Goal: Information Seeking & Learning: Learn about a topic

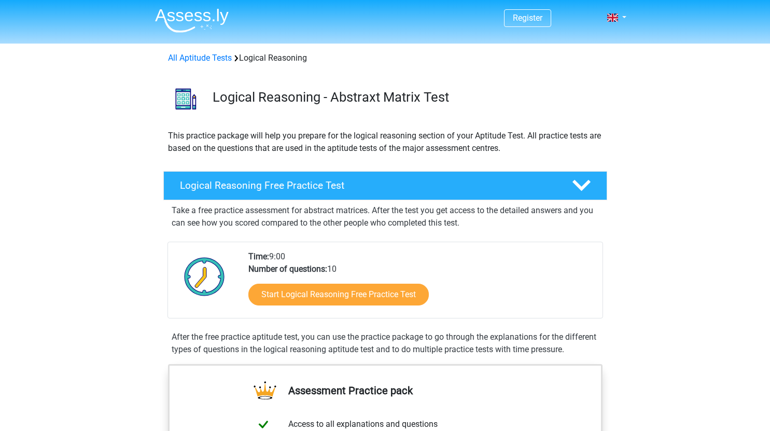
scroll to position [62, 0]
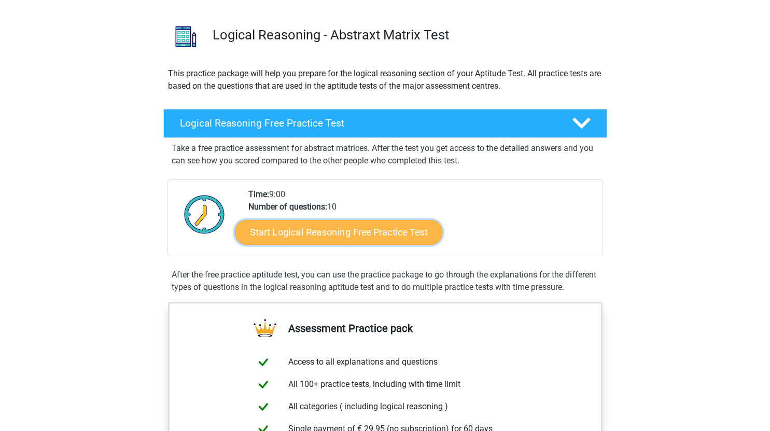
click at [269, 226] on link "Start Logical Reasoning Free Practice Test" at bounding box center [338, 231] width 207 height 25
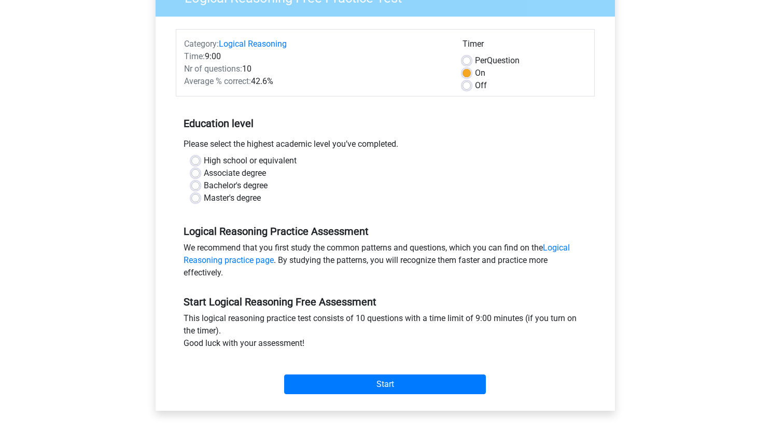
scroll to position [212, 0]
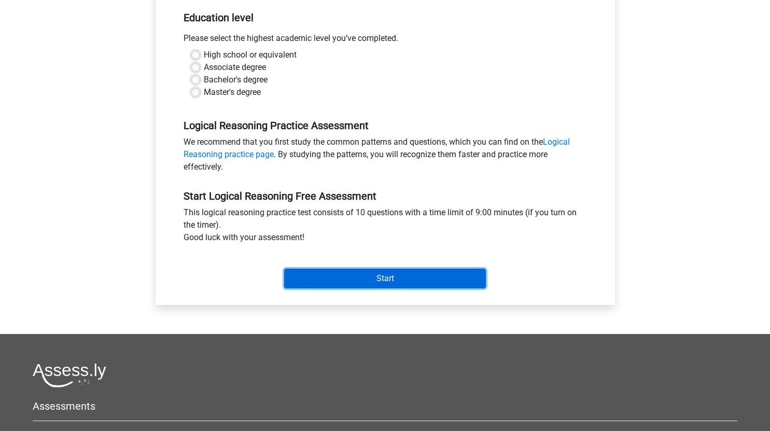
click at [298, 285] on input "Start" at bounding box center [385, 279] width 202 height 20
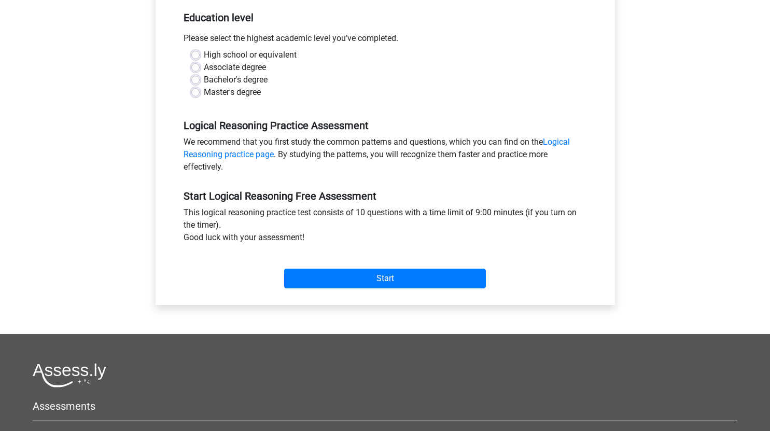
click at [316, 96] on div "Master's degree" at bounding box center [385, 92] width 388 height 12
click at [204, 53] on label "High school or equivalent" at bounding box center [250, 55] width 93 height 12
click at [191, 53] on input "High school or equivalent" at bounding box center [195, 54] width 8 height 10
radio input "true"
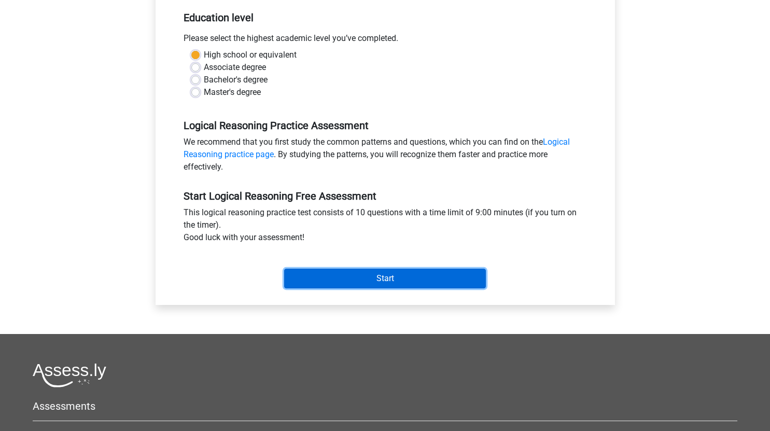
click at [319, 280] on input "Start" at bounding box center [385, 279] width 202 height 20
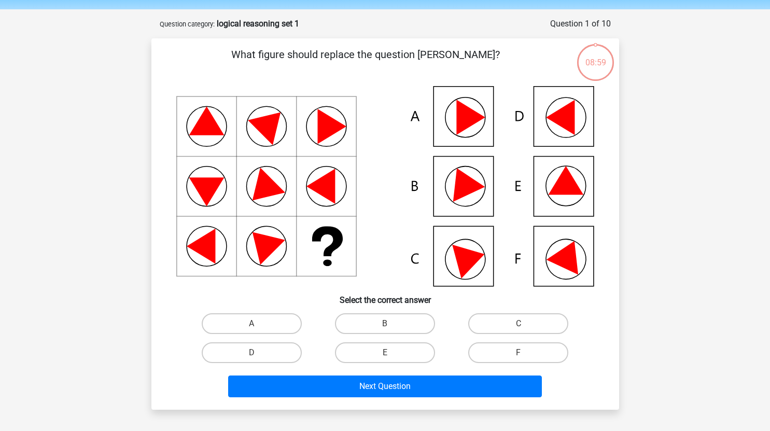
scroll to position [39, 0]
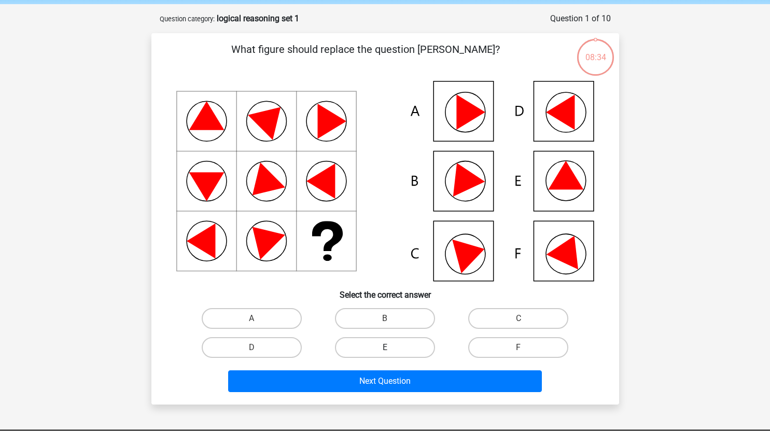
click at [349, 348] on label "E" at bounding box center [385, 347] width 100 height 21
click at [385, 348] on input "E" at bounding box center [388, 350] width 7 height 7
radio input "true"
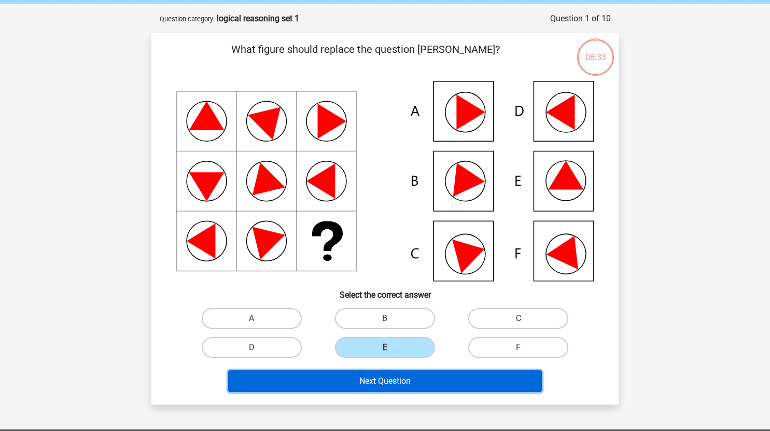
click at [353, 379] on button "Next Question" at bounding box center [385, 381] width 314 height 22
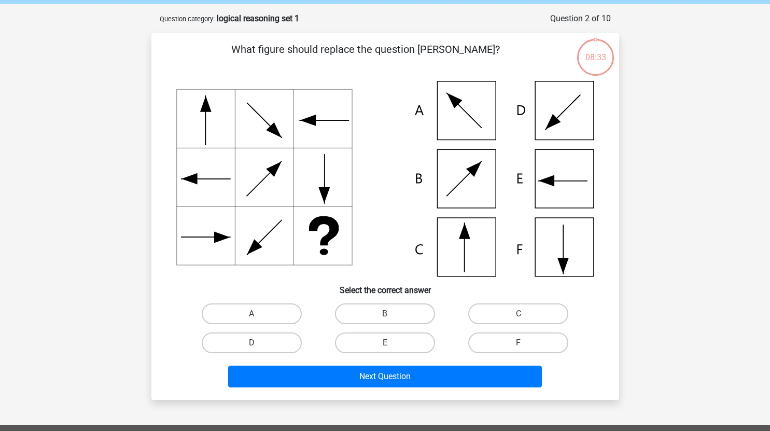
scroll to position [52, 0]
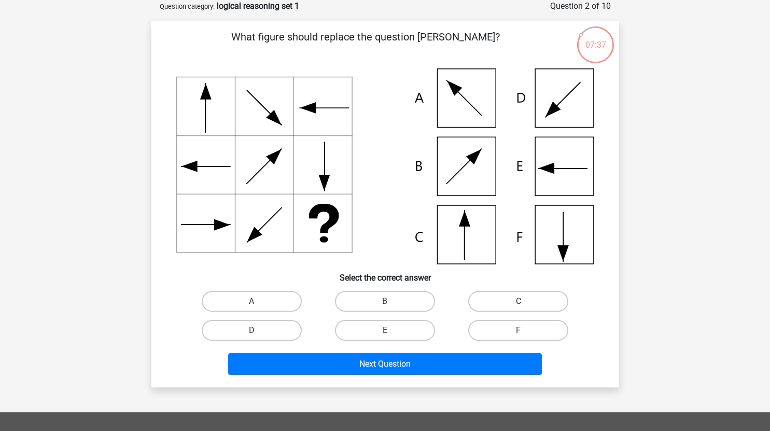
click at [511, 302] on label "C" at bounding box center [518, 301] width 100 height 21
click at [518, 302] on input "C" at bounding box center [521, 304] width 7 height 7
radio input "true"
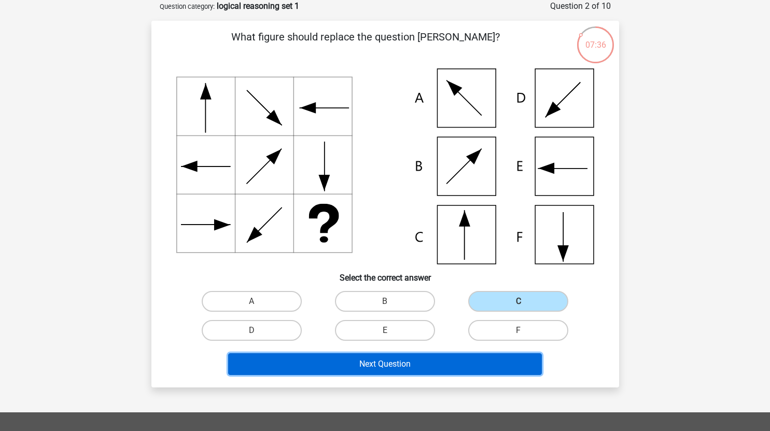
click at [421, 360] on button "Next Question" at bounding box center [385, 364] width 314 height 22
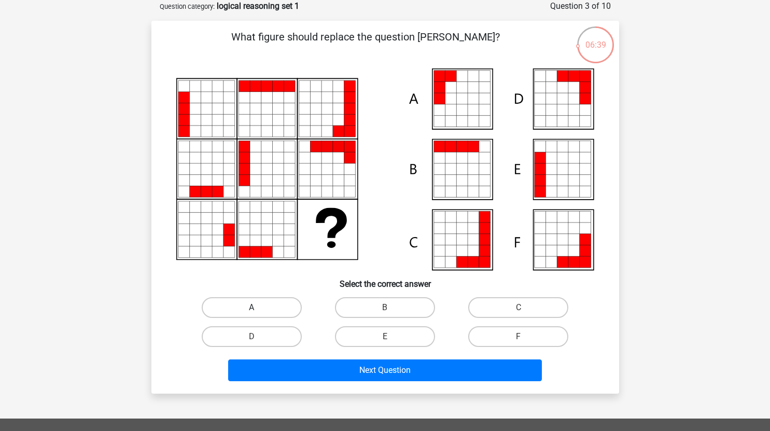
click at [258, 299] on label "A" at bounding box center [252, 307] width 100 height 21
click at [258, 307] on input "A" at bounding box center [254, 310] width 7 height 7
radio input "true"
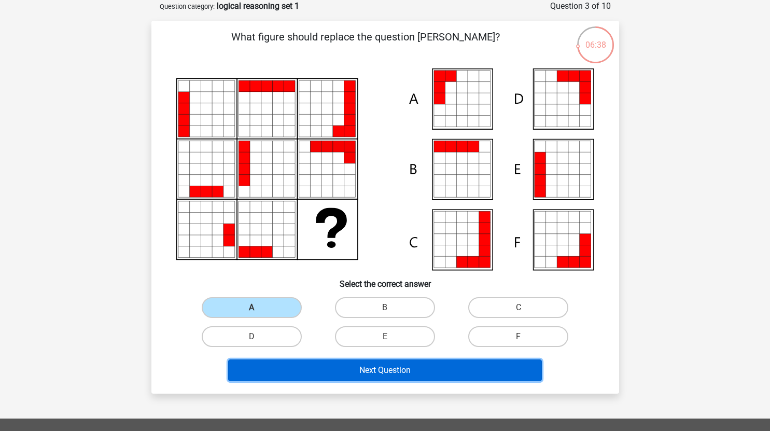
click at [347, 371] on button "Next Question" at bounding box center [385, 370] width 314 height 22
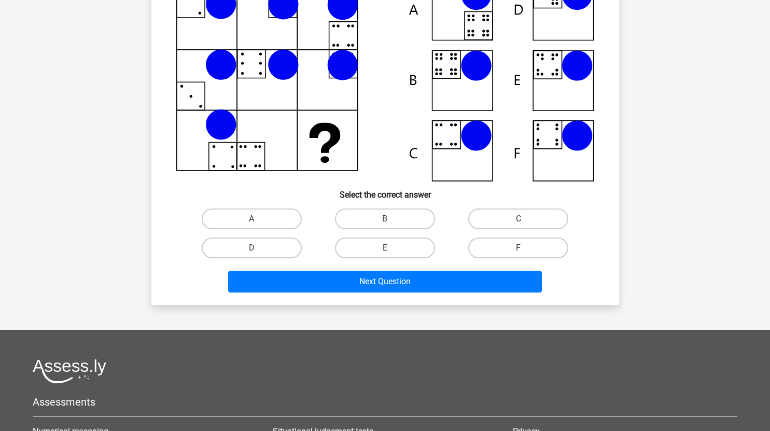
scroll to position [150, 0]
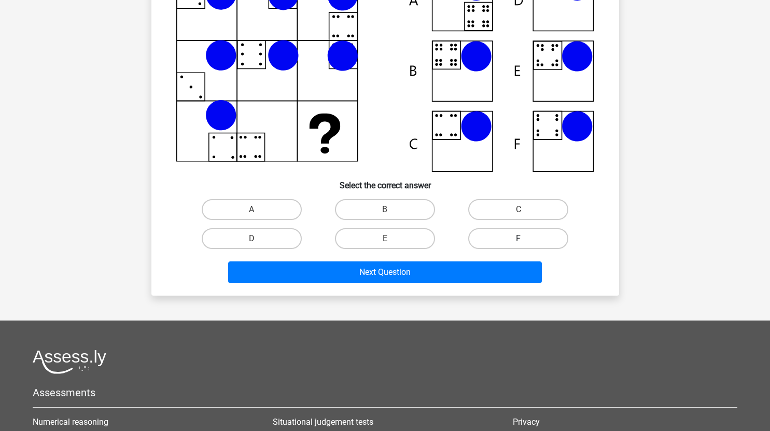
click at [500, 239] on label "F" at bounding box center [518, 238] width 100 height 21
click at [518, 239] on input "F" at bounding box center [521, 241] width 7 height 7
radio input "true"
click at [513, 214] on label "C" at bounding box center [518, 209] width 100 height 21
click at [518, 214] on input "C" at bounding box center [521, 212] width 7 height 7
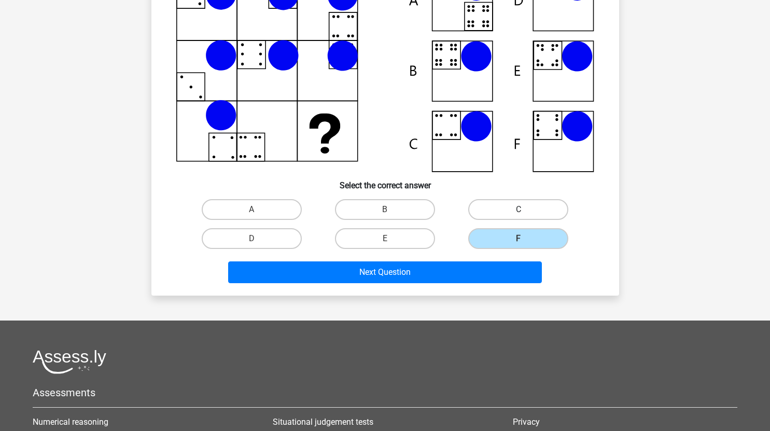
radio input "true"
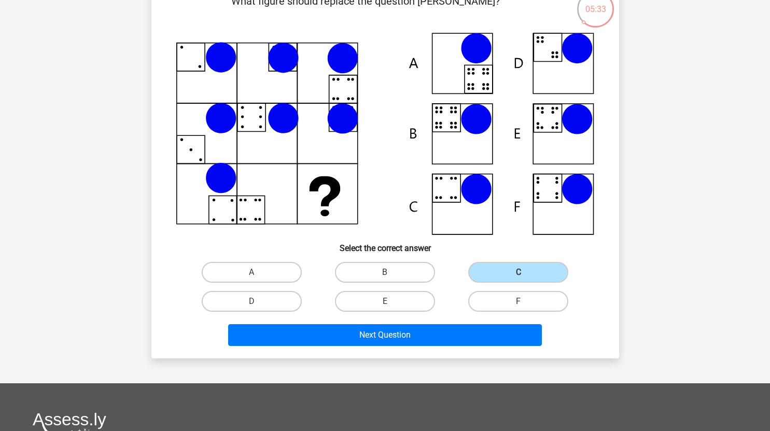
scroll to position [87, 0]
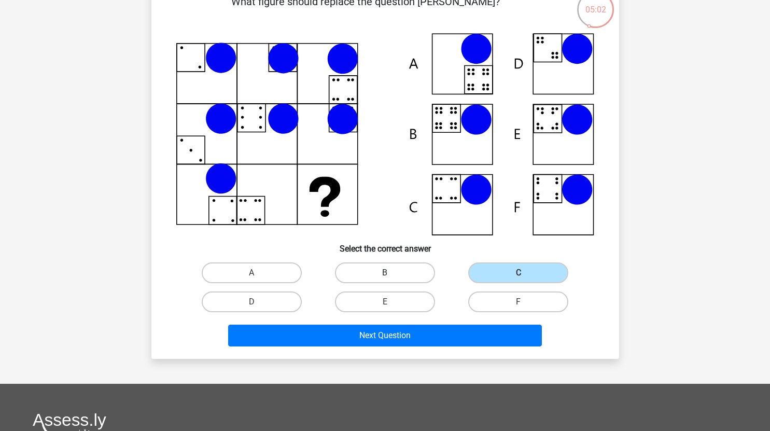
click at [412, 281] on label "B" at bounding box center [385, 272] width 100 height 21
click at [391, 279] on input "B" at bounding box center [388, 276] width 7 height 7
radio input "true"
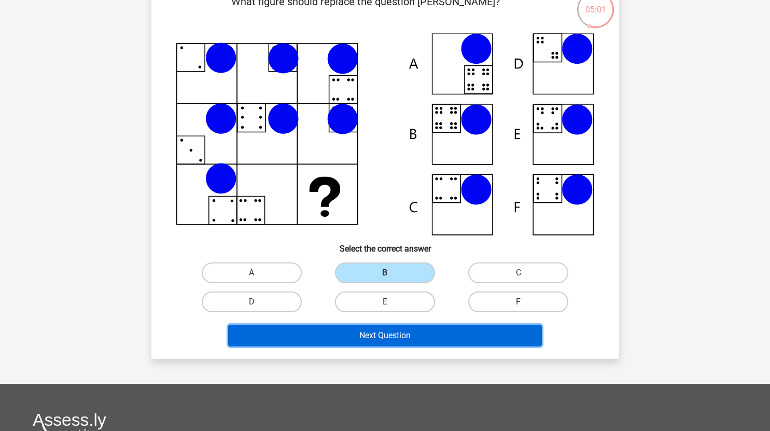
click at [394, 331] on button "Next Question" at bounding box center [385, 336] width 314 height 22
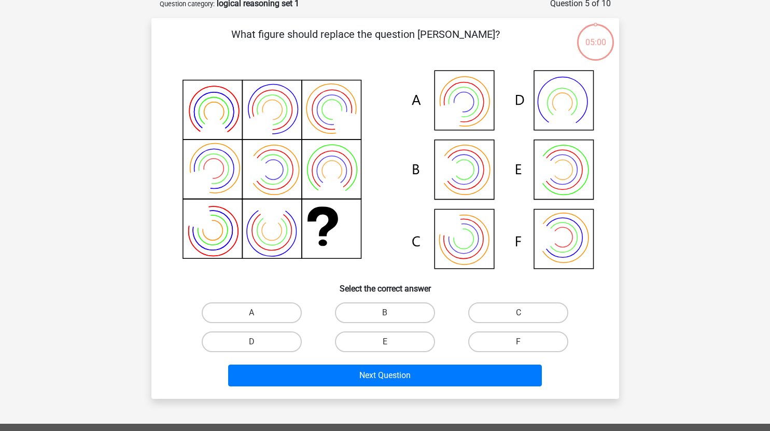
scroll to position [52, 0]
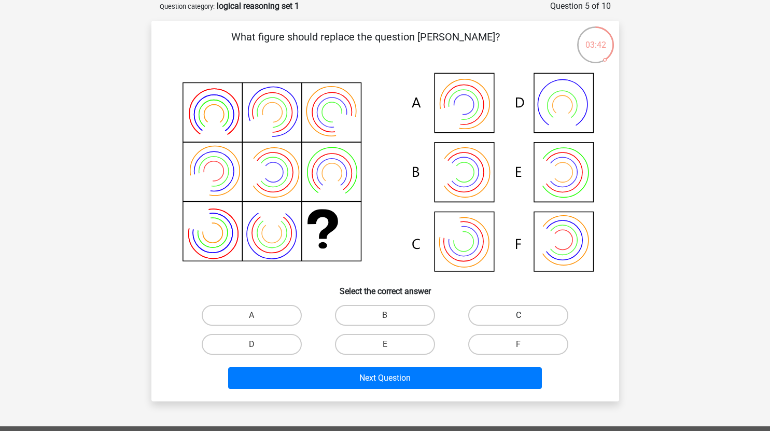
click at [492, 313] on label "C" at bounding box center [518, 315] width 100 height 21
click at [518, 315] on input "C" at bounding box center [521, 318] width 7 height 7
radio input "true"
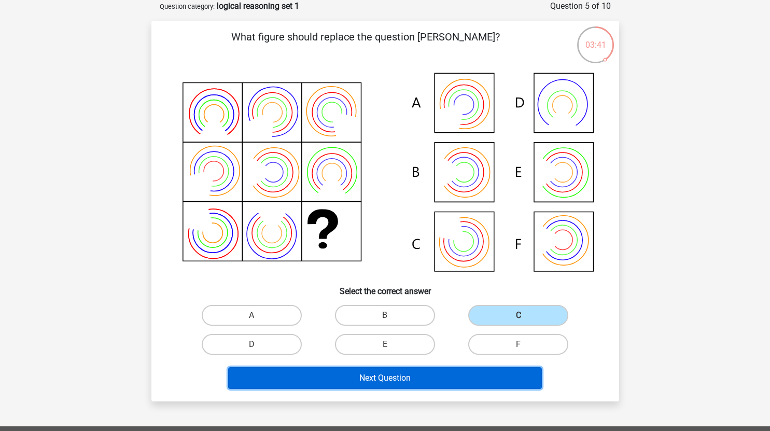
click at [414, 374] on button "Next Question" at bounding box center [385, 378] width 314 height 22
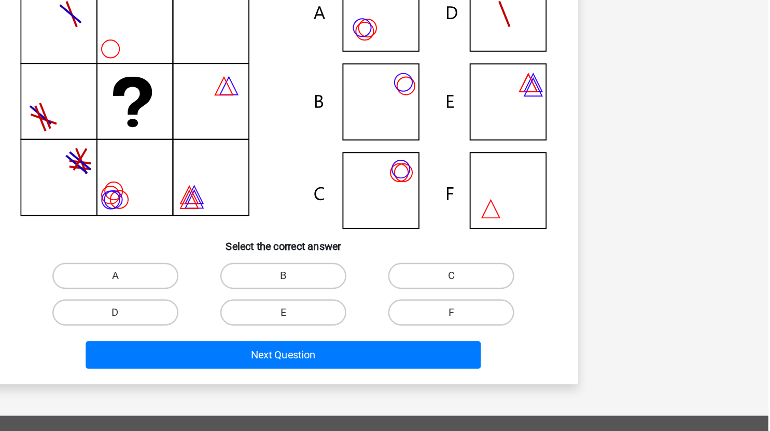
scroll to position [51, 0]
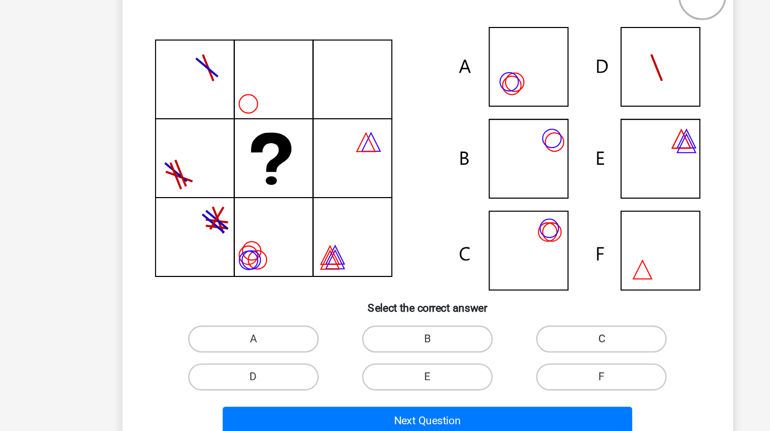
click at [492, 314] on label "C" at bounding box center [518, 308] width 100 height 21
click at [518, 314] on input "C" at bounding box center [521, 311] width 7 height 7
radio input "true"
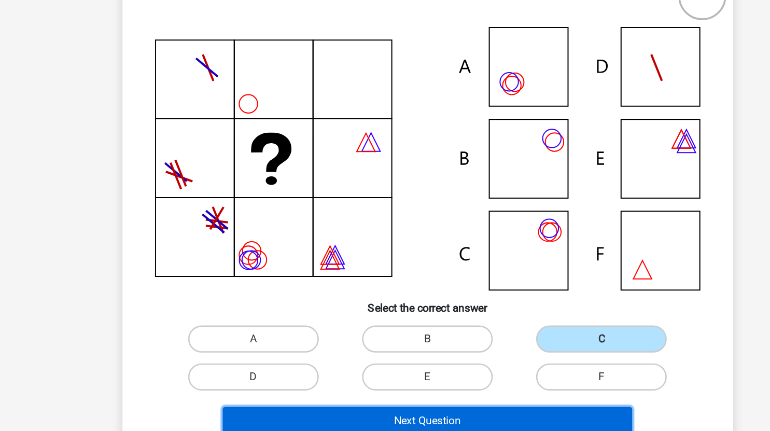
click at [415, 365] on button "Next Question" at bounding box center [385, 371] width 314 height 22
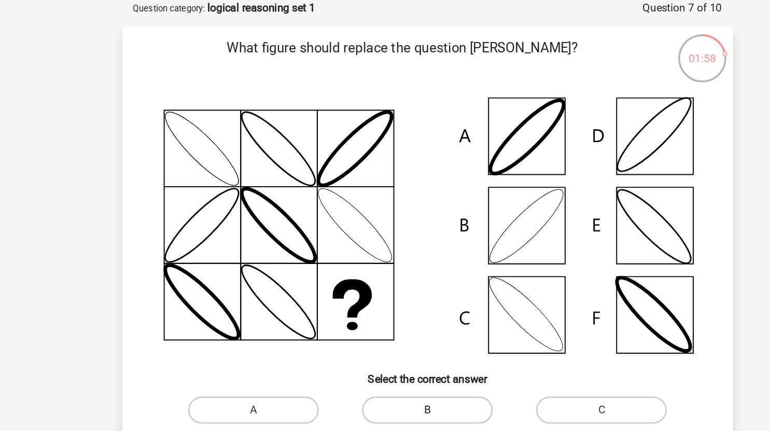
click at [353, 313] on label "B" at bounding box center [385, 314] width 100 height 21
click at [385, 315] on input "B" at bounding box center [388, 318] width 7 height 7
radio input "true"
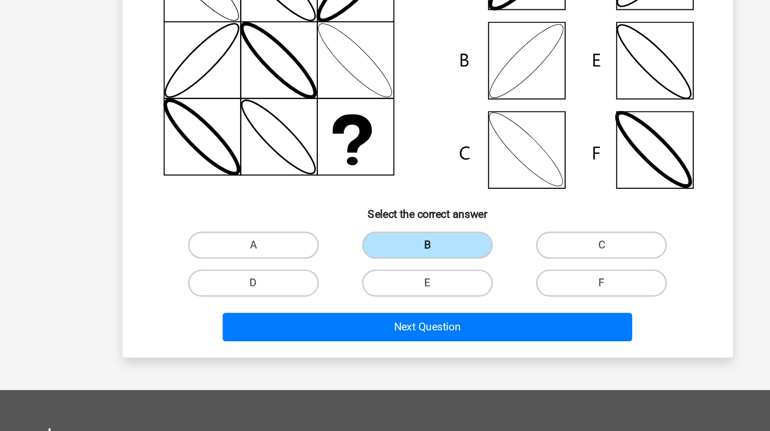
scroll to position [78, 0]
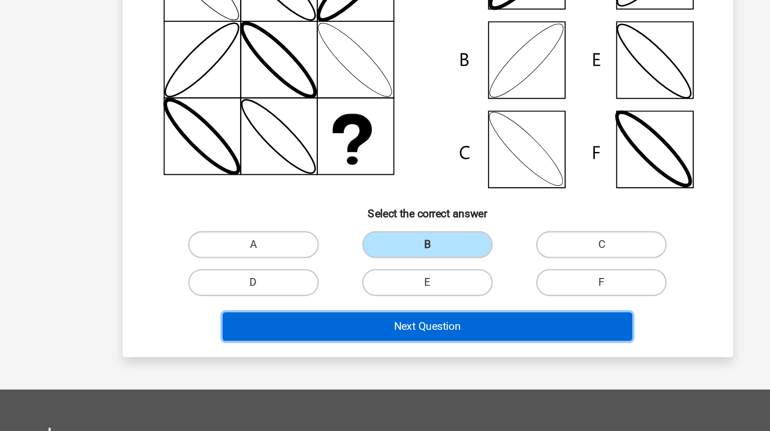
click at [385, 357] on button "Next Question" at bounding box center [385, 351] width 314 height 22
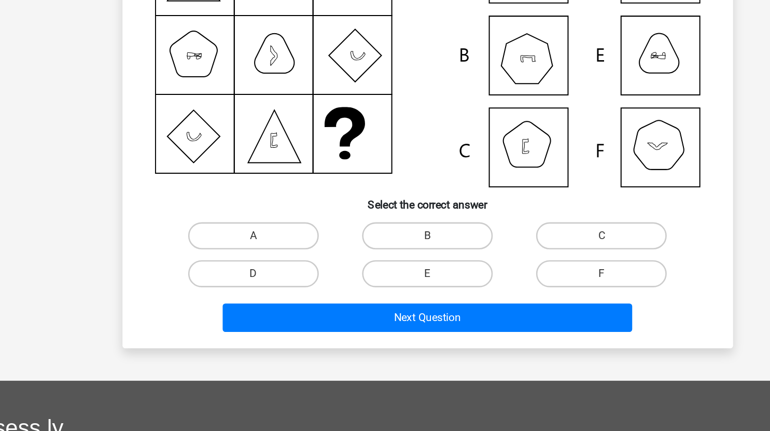
scroll to position [52, 0]
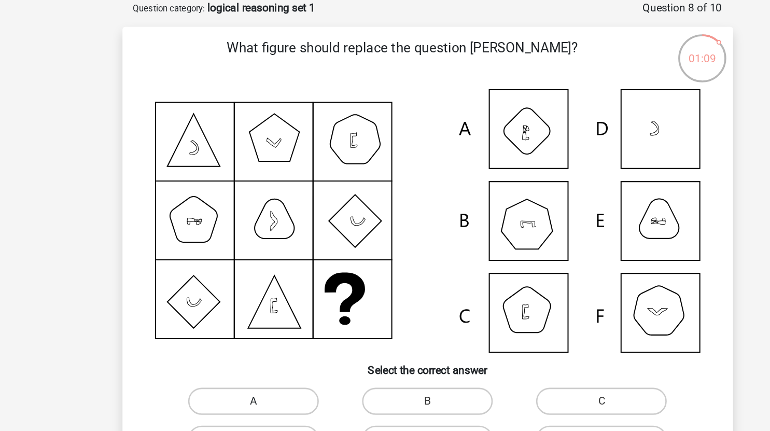
click at [269, 301] on label "A" at bounding box center [252, 307] width 100 height 21
click at [258, 307] on input "A" at bounding box center [254, 310] width 7 height 7
radio input "true"
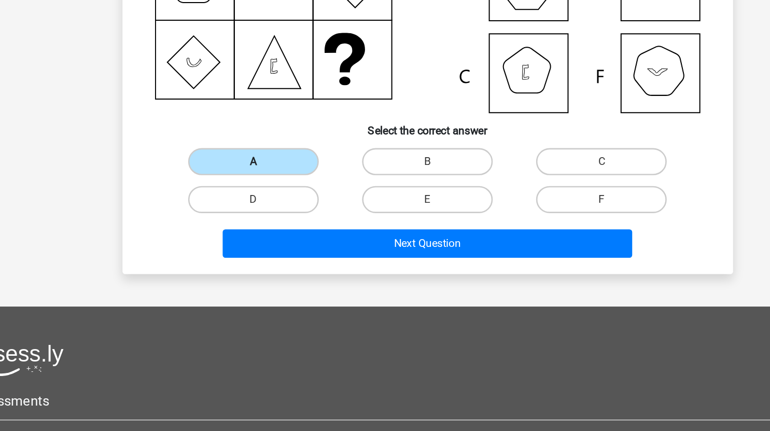
scroll to position [146, 0]
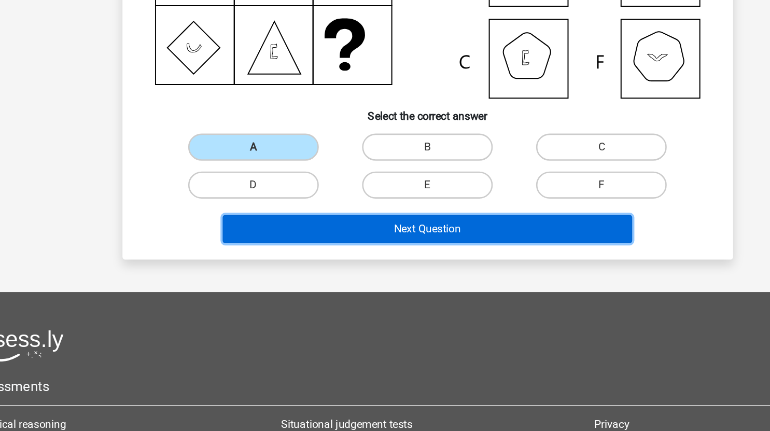
click at [357, 273] on button "Next Question" at bounding box center [385, 276] width 314 height 22
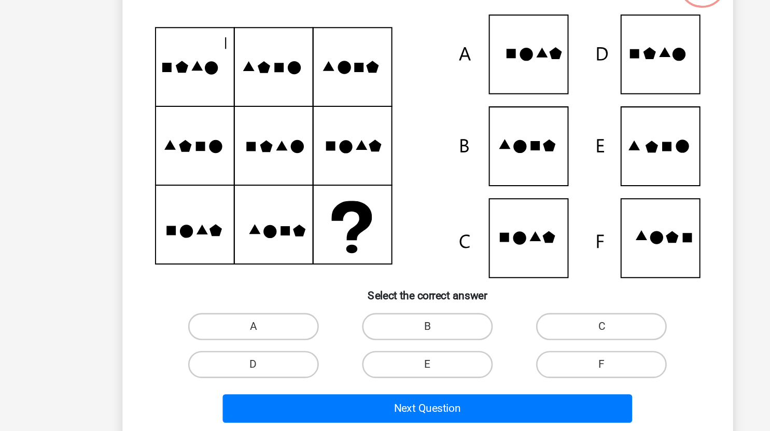
scroll to position [52, 0]
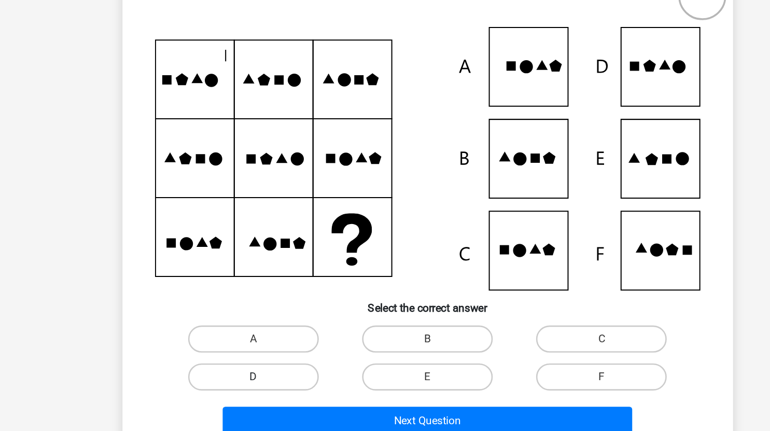
click at [297, 333] on label "D" at bounding box center [252, 336] width 100 height 21
click at [258, 336] on input "D" at bounding box center [254, 339] width 7 height 7
radio input "true"
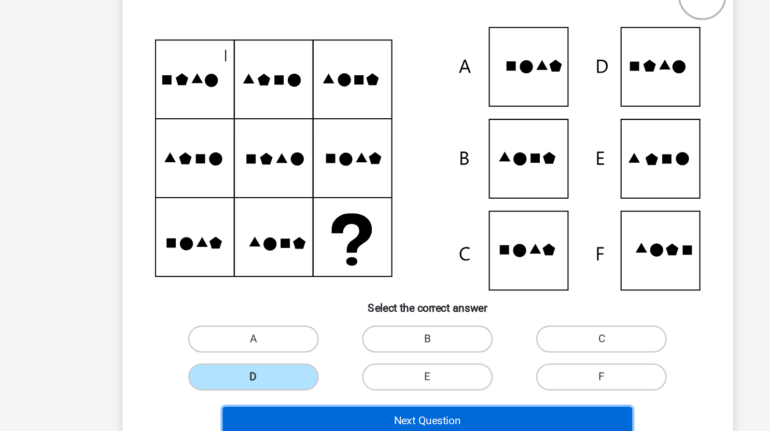
click at [302, 373] on button "Next Question" at bounding box center [385, 370] width 314 height 22
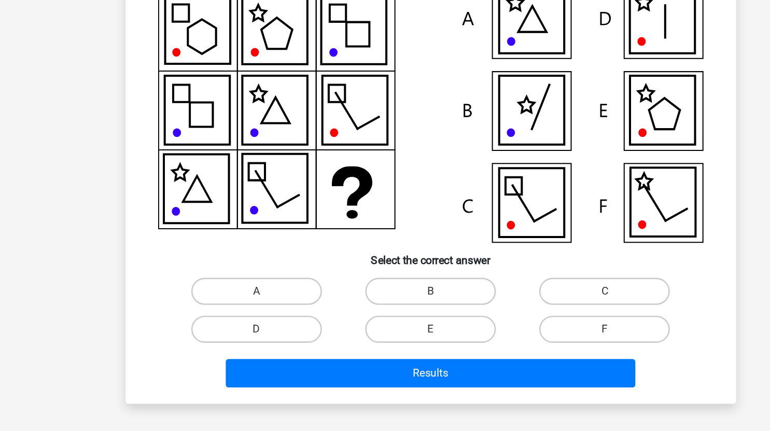
scroll to position [52, 0]
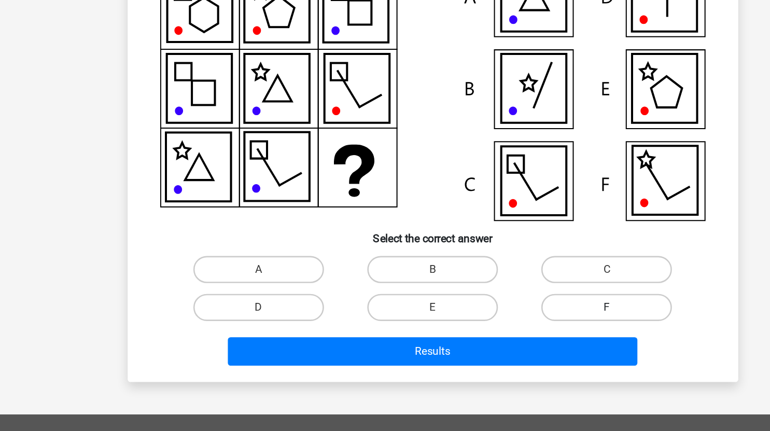
click at [541, 326] on label "F" at bounding box center [518, 336] width 100 height 21
click at [525, 336] on input "F" at bounding box center [521, 339] width 7 height 7
radio input "true"
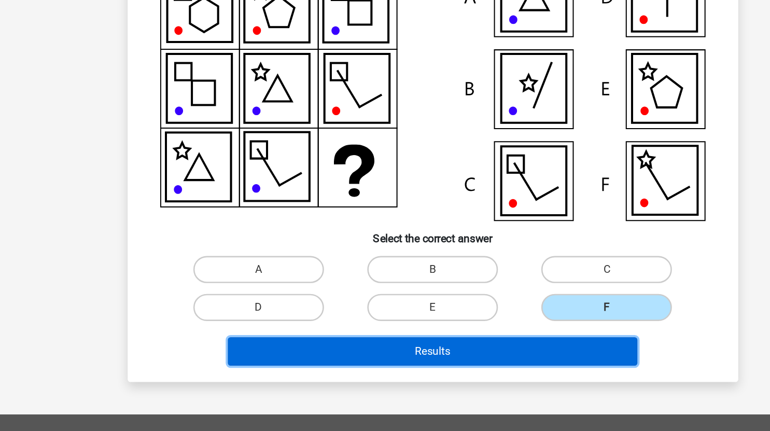
click at [447, 367] on button "Results" at bounding box center [385, 370] width 314 height 22
